Goal: Information Seeking & Learning: Learn about a topic

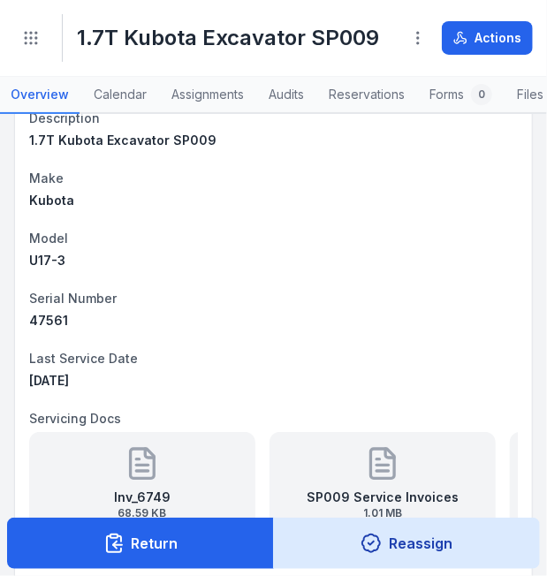
scroll to position [235, 0]
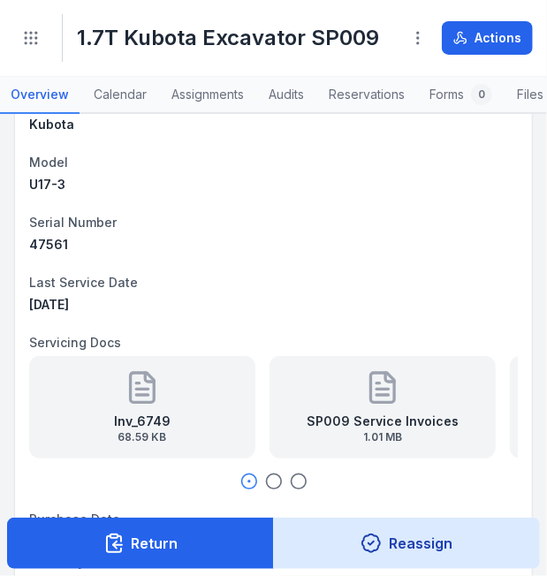
click at [291, 481] on circle "button" at bounding box center [298, 481] width 15 height 15
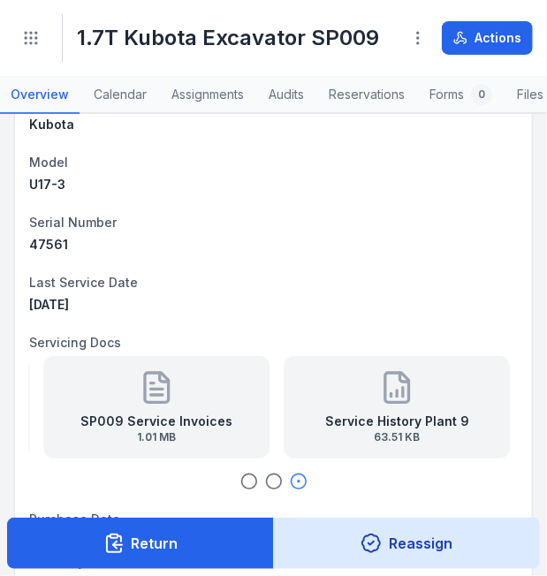
click at [384, 428] on strong "Service History Plant 9" at bounding box center [397, 422] width 144 height 18
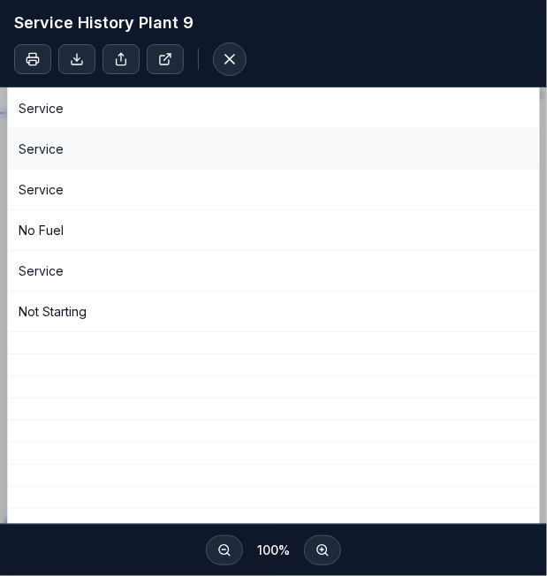
scroll to position [0, 0]
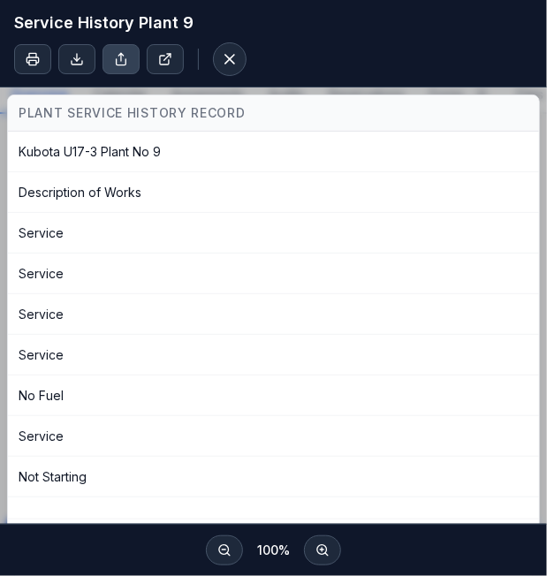
click at [121, 55] on icon at bounding box center [121, 57] width 0 height 8
click at [78, 57] on icon at bounding box center [77, 59] width 14 height 14
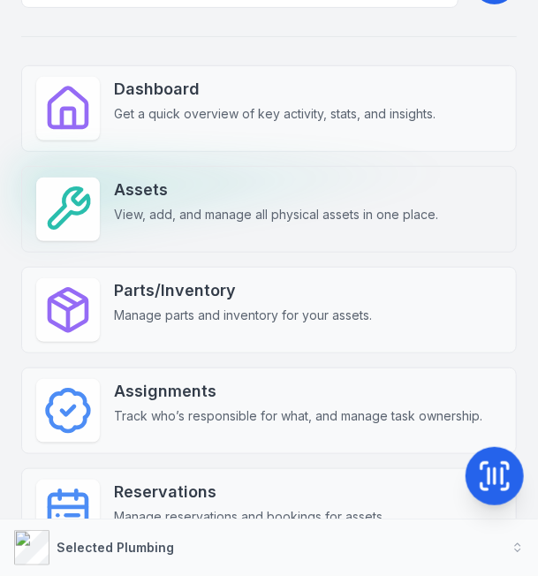
scroll to position [177, 0]
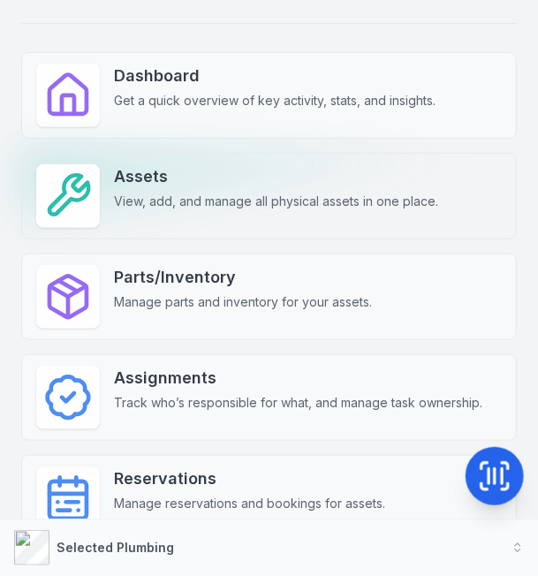
click at [165, 195] on span "View, add, and manage all physical assets in one place." at bounding box center [276, 202] width 324 height 18
